Goal: Complete application form

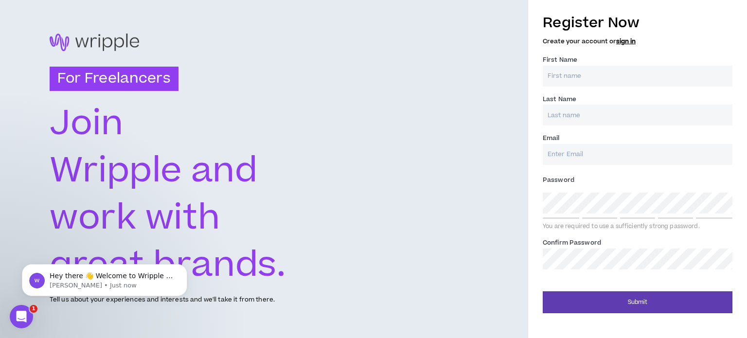
click at [633, 38] on link "sign in" at bounding box center [625, 41] width 19 height 9
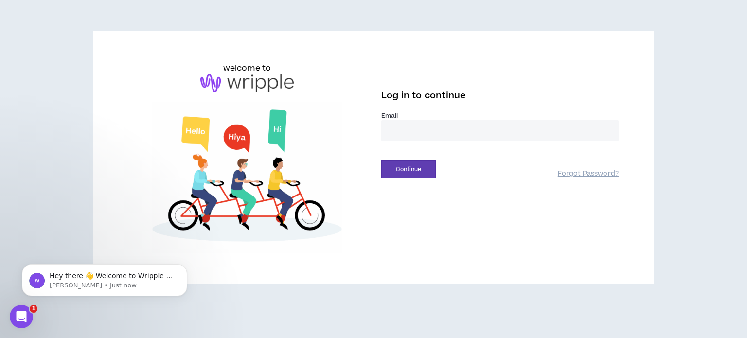
click at [507, 132] on input "email" at bounding box center [499, 130] width 237 height 21
type input "**********"
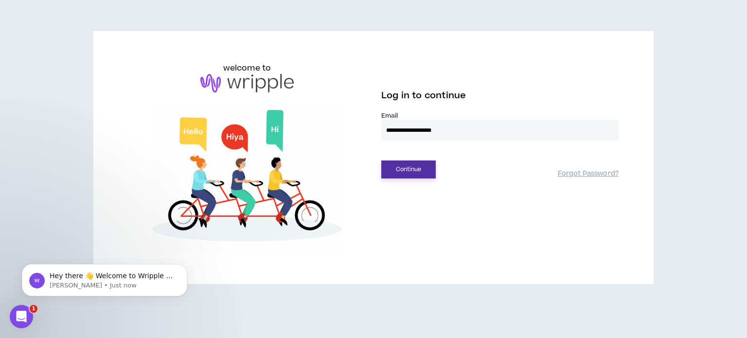
click at [402, 176] on button "Continue" at bounding box center [408, 170] width 54 height 18
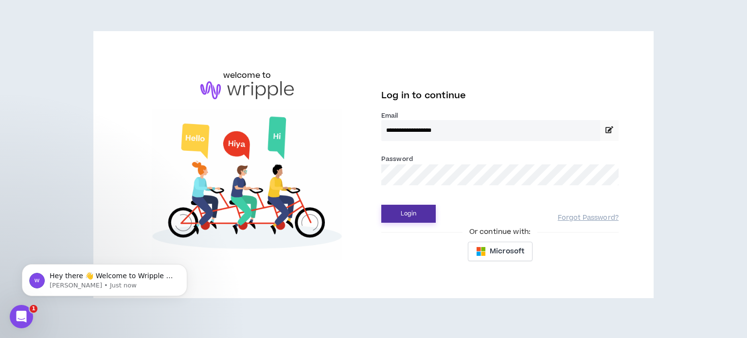
click at [407, 214] on button "Login" at bounding box center [408, 214] width 54 height 18
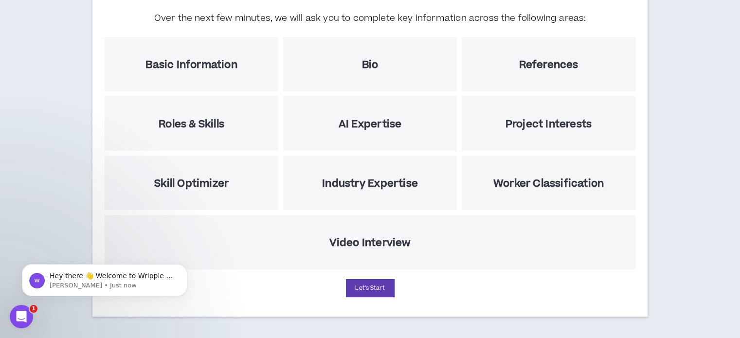
scroll to position [108, 0]
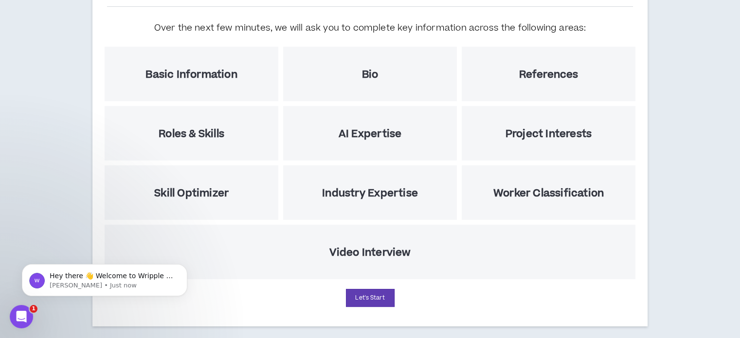
click at [374, 253] on h5 "Video Interview" at bounding box center [370, 253] width 82 height 12
click at [365, 301] on button "Let's Start" at bounding box center [370, 298] width 49 height 18
select select "US"
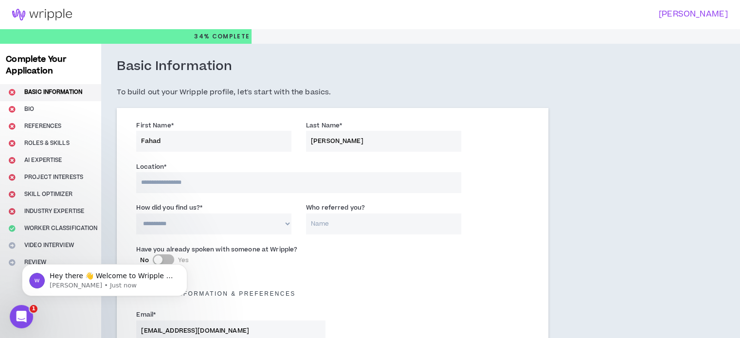
click at [55, 25] on link at bounding box center [42, 14] width 84 height 29
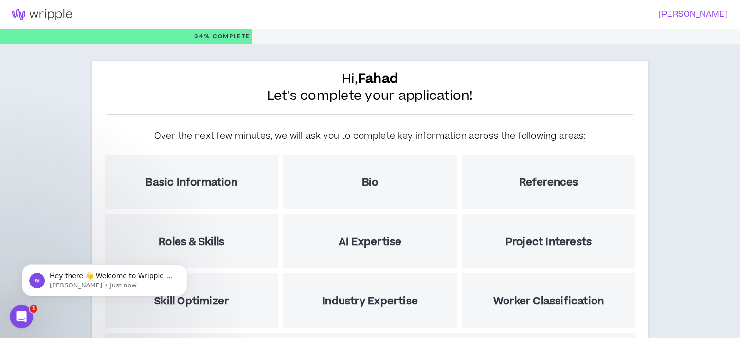
click at [689, 13] on h3 "[PERSON_NAME]" at bounding box center [546, 14] width 364 height 9
click at [683, 18] on h3 "[PERSON_NAME]" at bounding box center [546, 14] width 364 height 9
click at [64, 7] on link at bounding box center [42, 14] width 84 height 29
click at [49, 19] on img at bounding box center [42, 15] width 84 height 12
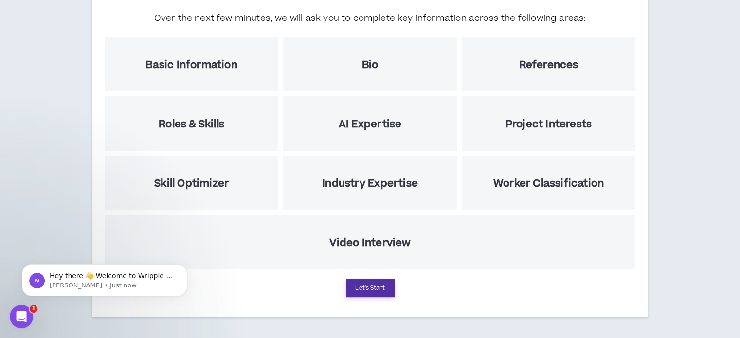
click at [385, 284] on button "Let's Start" at bounding box center [370, 288] width 49 height 18
select select "US"
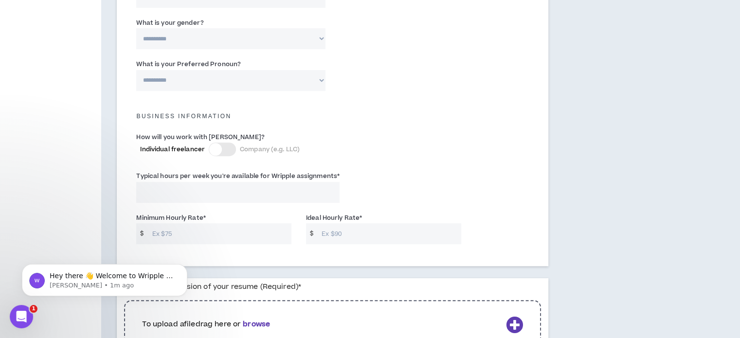
scroll to position [743, 0]
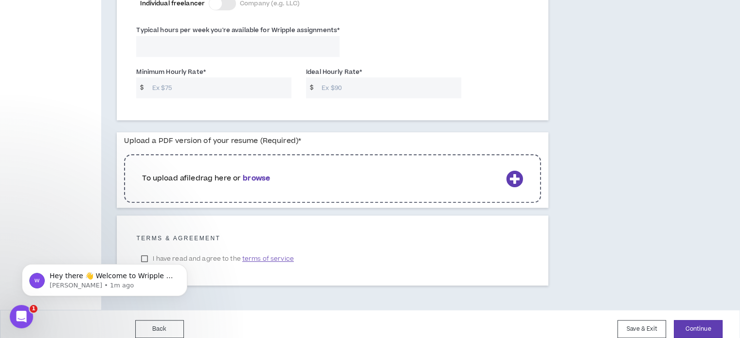
click at [144, 245] on div "Hey there 👋 Welcome to Wripple 🙌 Take a look around! If you have any questions,…" at bounding box center [104, 236] width 179 height 122
click at [650, 320] on button "Save & Exit" at bounding box center [641, 329] width 49 height 18
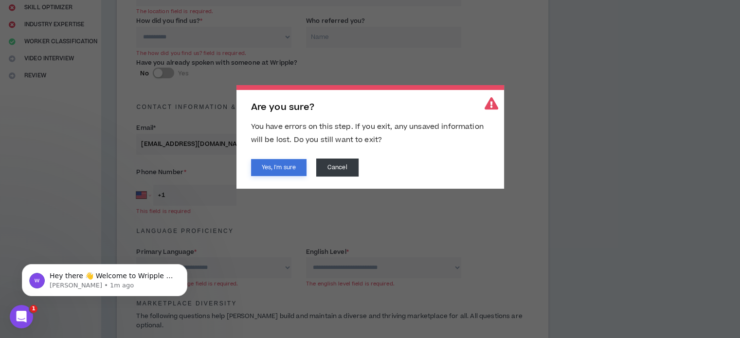
scroll to position [162, 0]
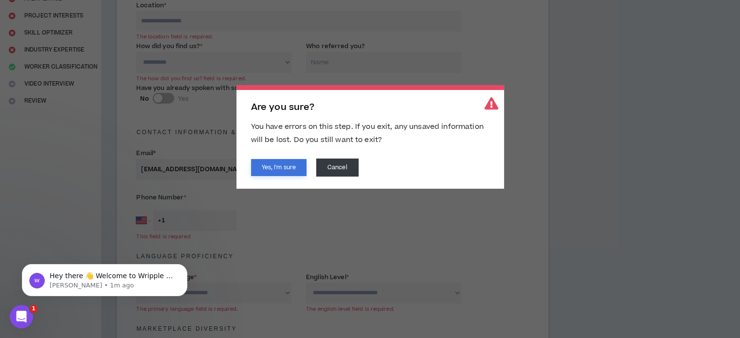
click at [288, 162] on button "Yes, I'm sure" at bounding box center [278, 167] width 55 height 17
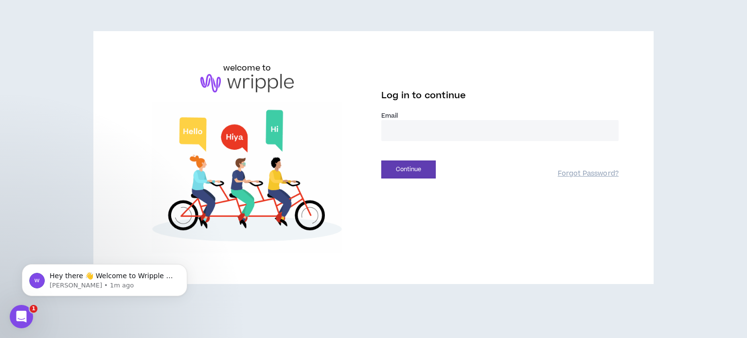
click at [399, 127] on input "email" at bounding box center [499, 130] width 237 height 21
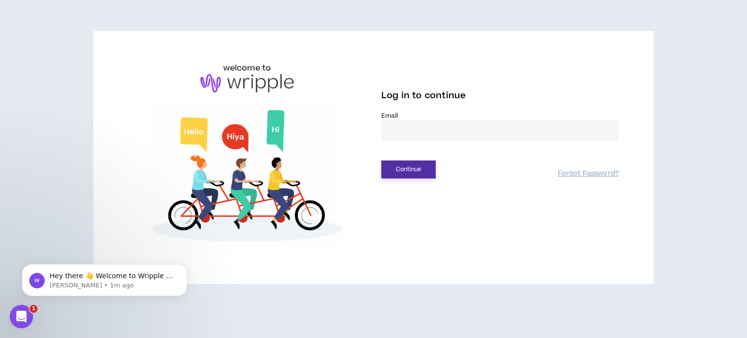
type input "**********"
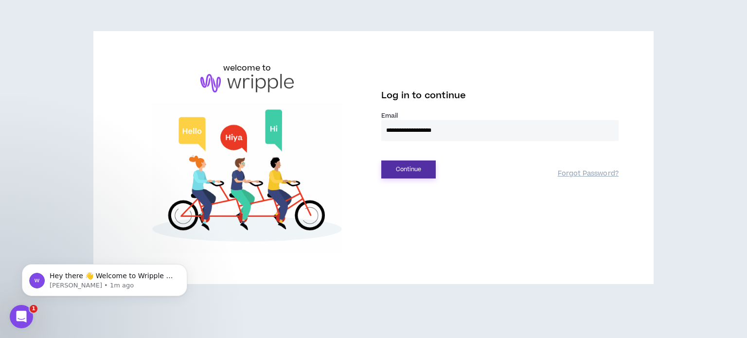
click at [421, 167] on button "Continue" at bounding box center [408, 170] width 54 height 18
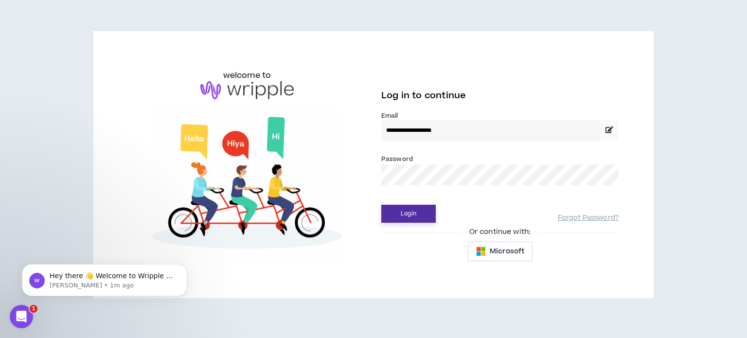
click at [415, 213] on button "Login" at bounding box center [408, 214] width 54 height 18
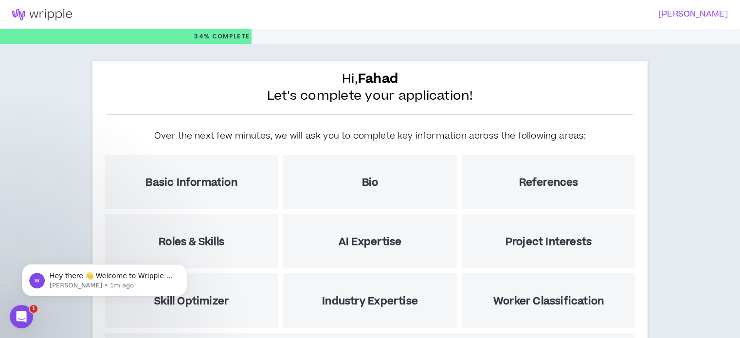
scroll to position [118, 0]
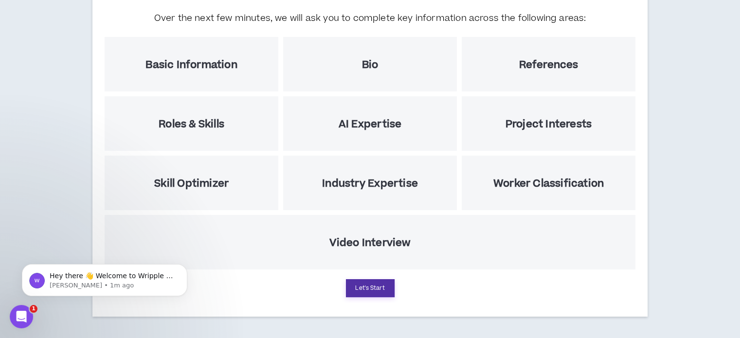
click at [370, 293] on button "Let's Start" at bounding box center [370, 288] width 49 height 18
select select "US"
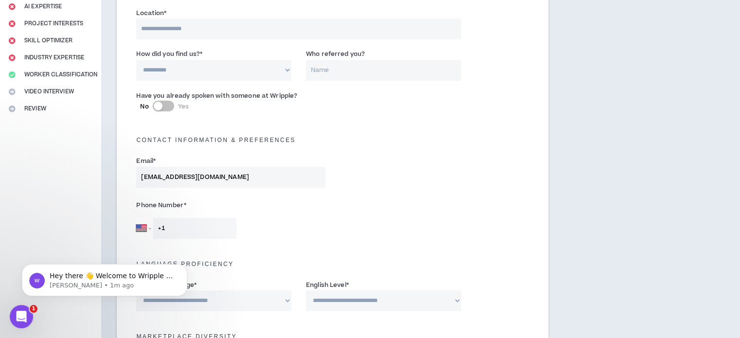
scroll to position [212, 0]
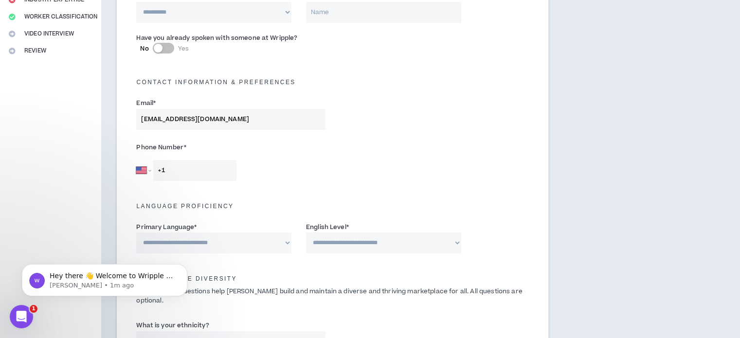
click at [261, 171] on div "[GEOGRAPHIC_DATA] [GEOGRAPHIC_DATA] [GEOGRAPHIC_DATA] [GEOGRAPHIC_DATA] [US_STA…" at bounding box center [230, 170] width 189 height 21
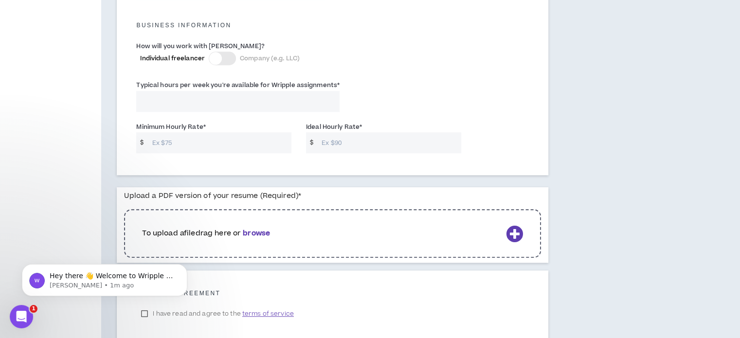
scroll to position [743, 0]
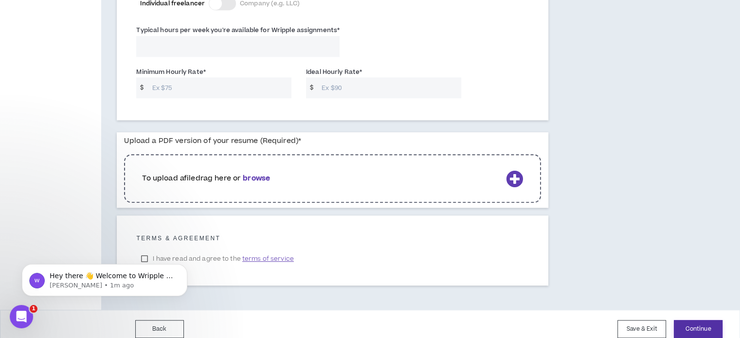
click at [692, 321] on button "Continue" at bounding box center [698, 329] width 49 height 18
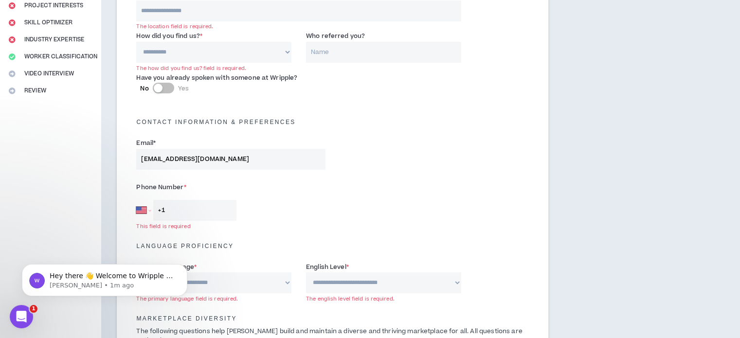
scroll to position [162, 0]
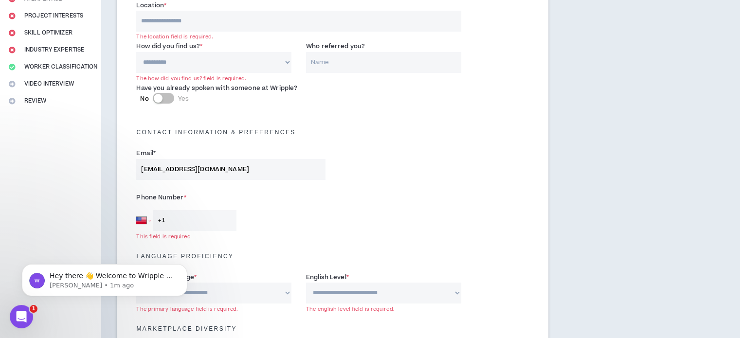
click at [243, 65] on select "**********" at bounding box center [213, 62] width 155 height 21
select select "*"
click at [136, 52] on select "**********" at bounding box center [213, 62] width 155 height 21
click at [325, 64] on input "Who referred you?" at bounding box center [383, 62] width 155 height 21
